Goal: Task Accomplishment & Management: Complete application form

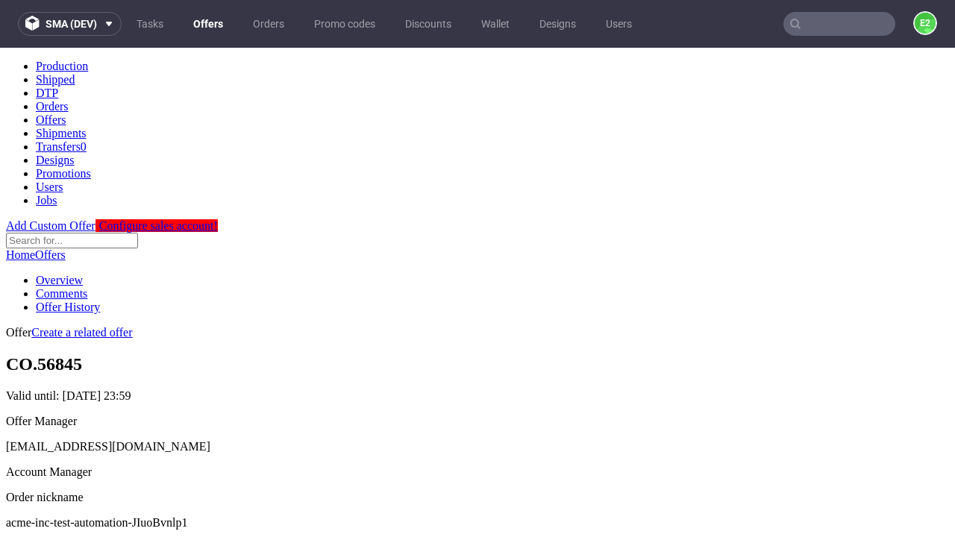
scroll to position [148, 0]
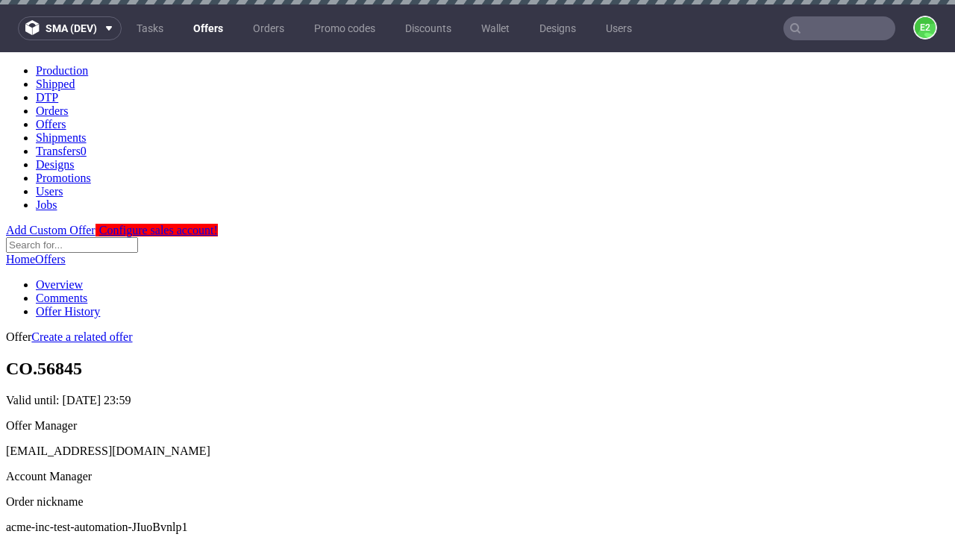
scroll to position [4, 0]
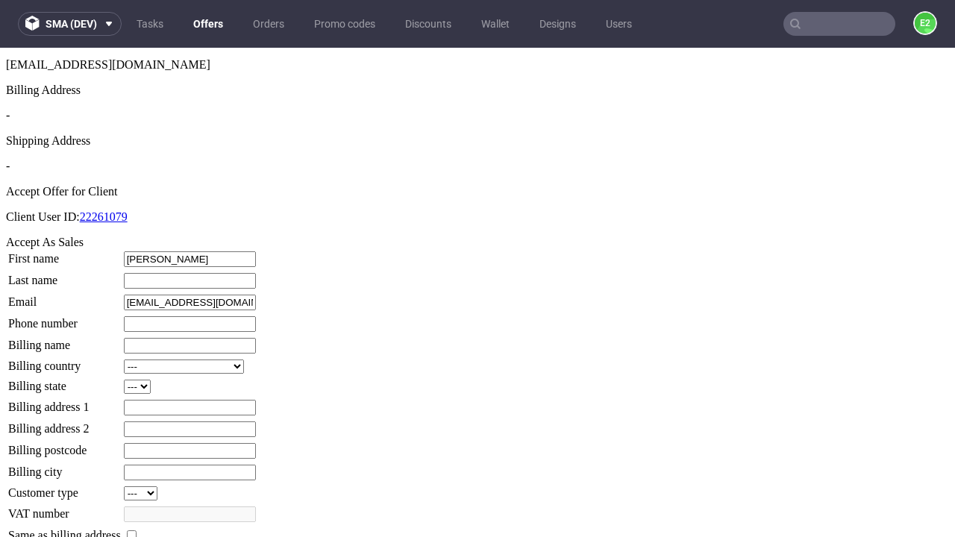
type input "[PERSON_NAME]"
type input "1509813888"
type input "Reggie46"
select select "13"
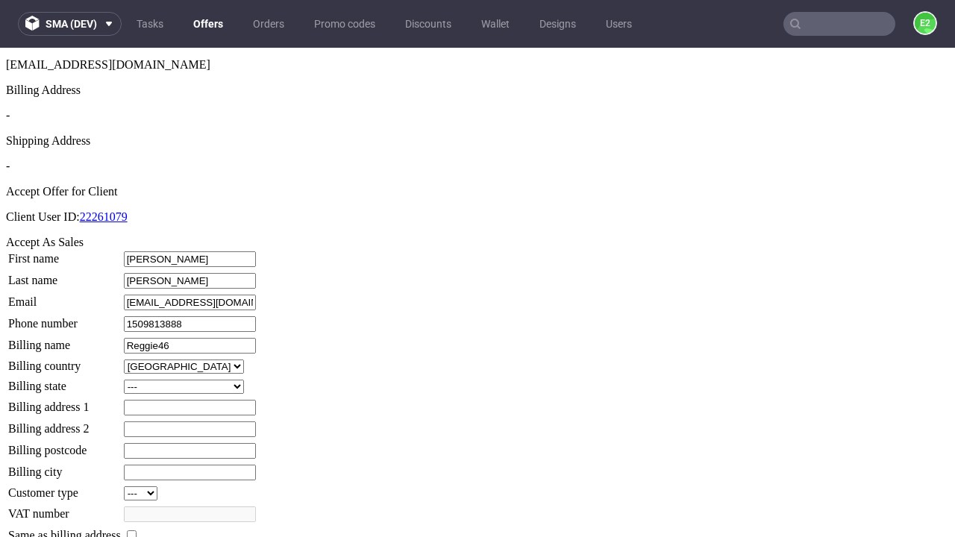
select select "132"
type input "Reggie46"
type input "9 Fadel Fold"
type input "CK45 1YX"
type input "[PERSON_NAME] [PERSON_NAME]"
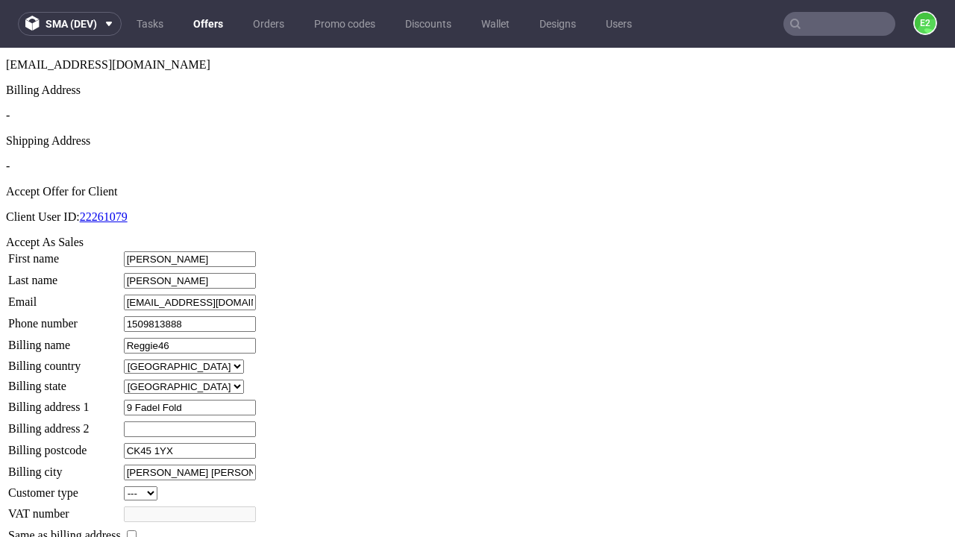
click at [137, 531] on input "checkbox" at bounding box center [132, 536] width 10 height 10
checkbox input "true"
type input "Reggie46"
select select "13"
type input "9 Fadel Fold"
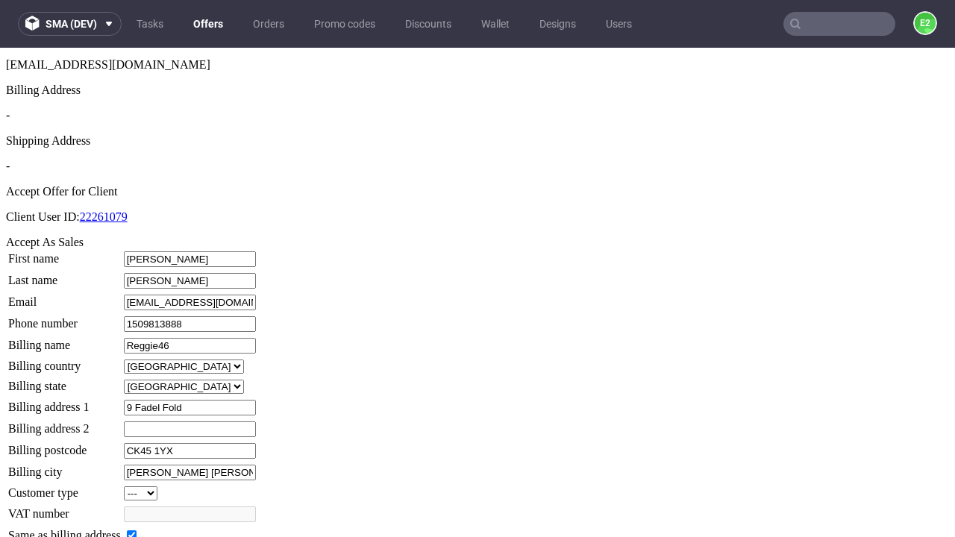
type input "CK45 1YX"
type input "[PERSON_NAME] [PERSON_NAME]"
select select "132"
